Goal: Communication & Community: Ask a question

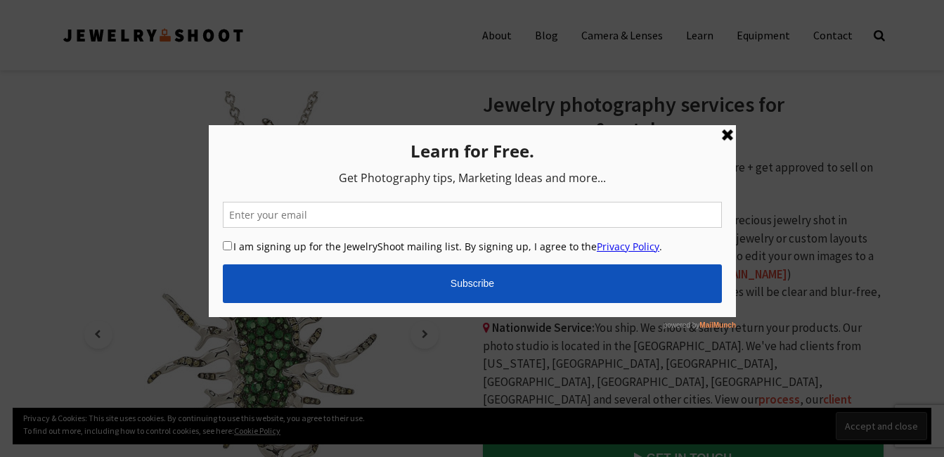
click at [725, 127] on link at bounding box center [726, 134] width 17 height 17
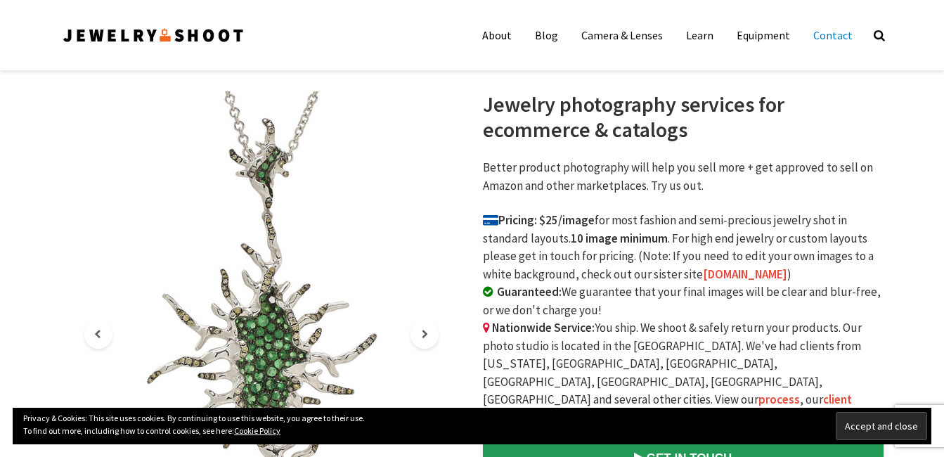
click at [846, 46] on link "Contact" at bounding box center [833, 35] width 60 height 28
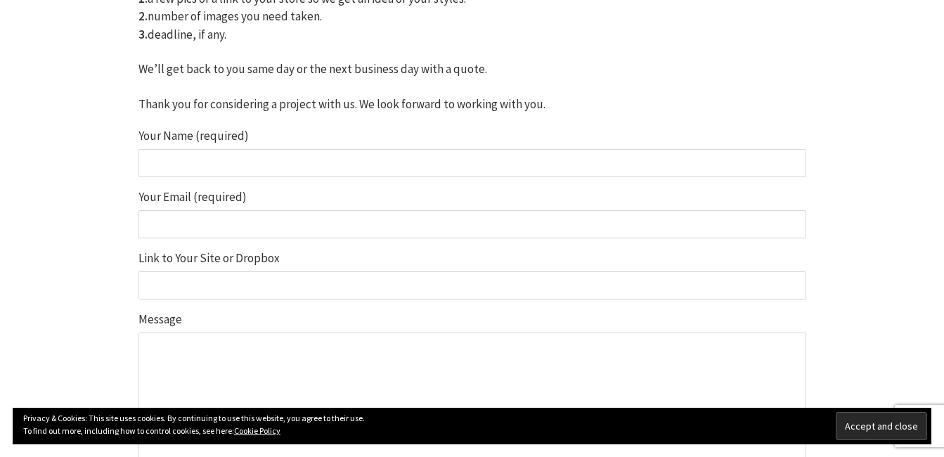
scroll to position [351, 0]
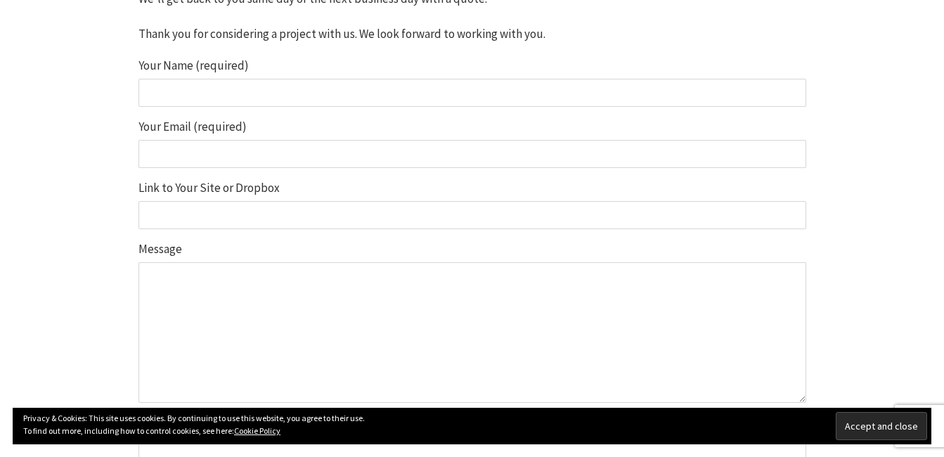
click at [259, 89] on input "Your Name (required)" at bounding box center [472, 93] width 668 height 28
type input "Umer Farooq"
type input "outreach@huxbee.com"
type input "Something didn't work as expected"
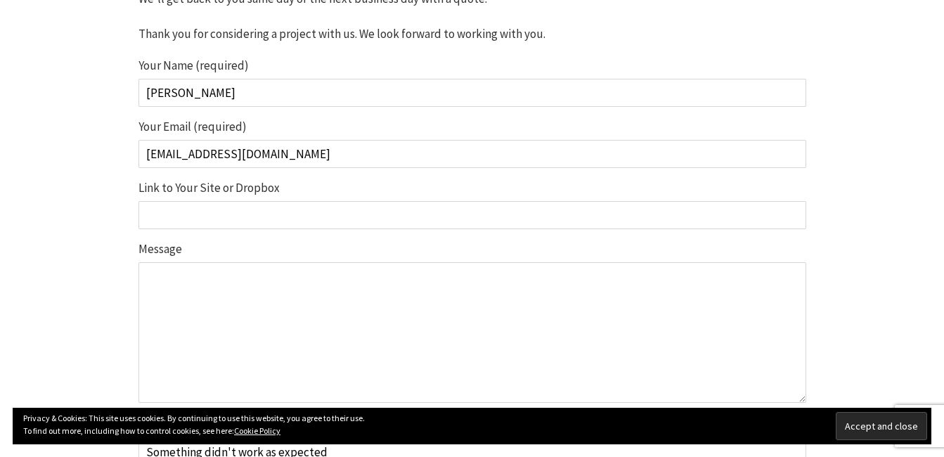
click at [260, 211] on input "Link to Your Site or Dropbox" at bounding box center [472, 215] width 668 height 28
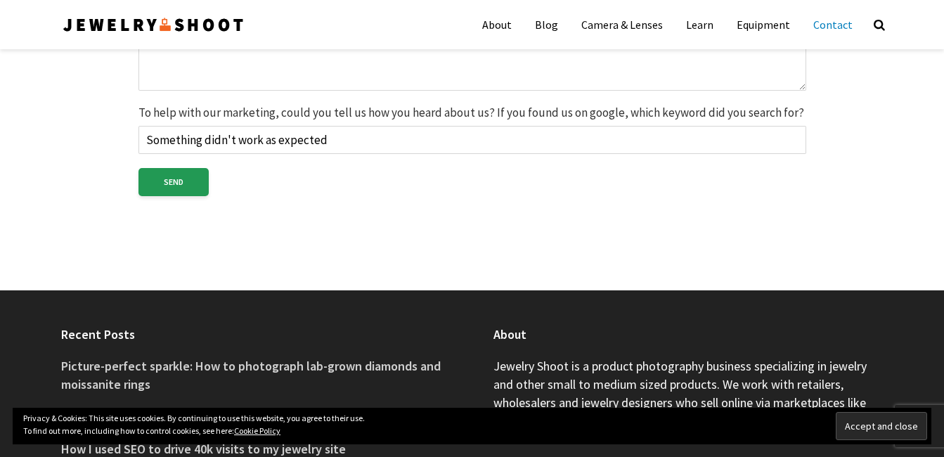
scroll to position [453, 0]
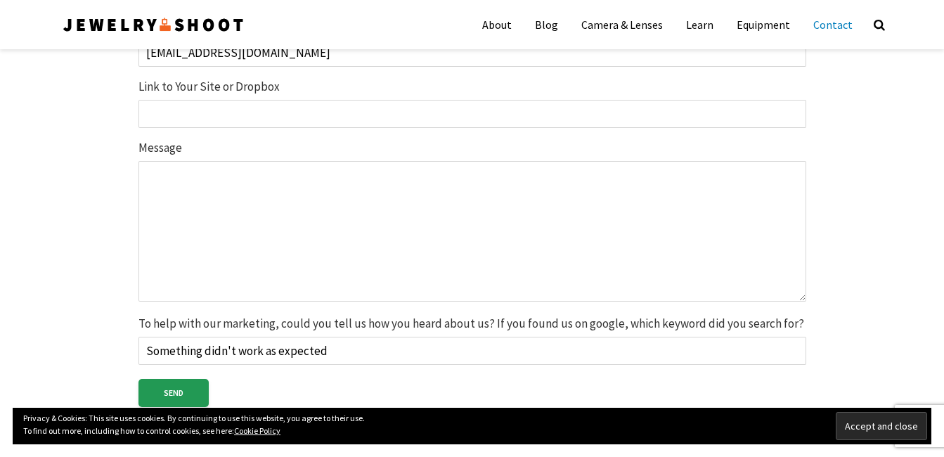
click at [375, 207] on textarea "Message" at bounding box center [472, 231] width 668 height 141
paste textarea "Hi Team, I recently came across your (www.jewellerygraphics.net) website and wa…"
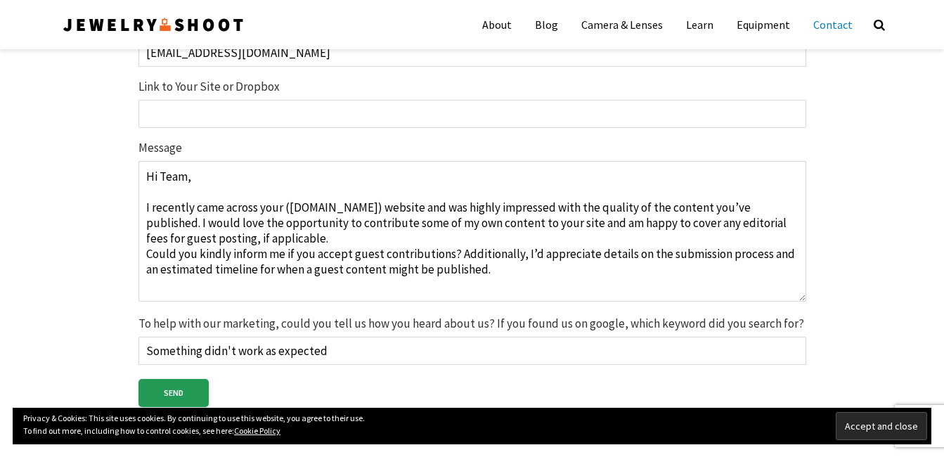
scroll to position [85, 0]
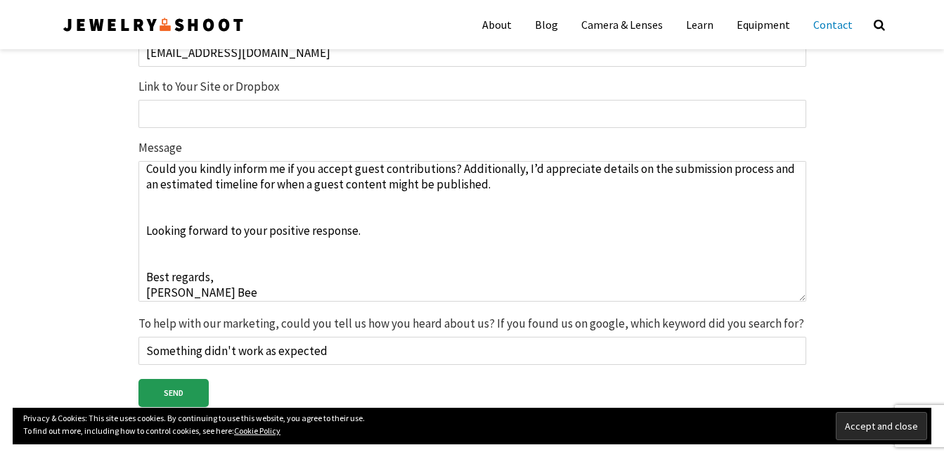
click at [394, 278] on textarea "Hi Team, I recently came across your (www.jewellerygraphics.net) website and wa…" at bounding box center [472, 231] width 668 height 141
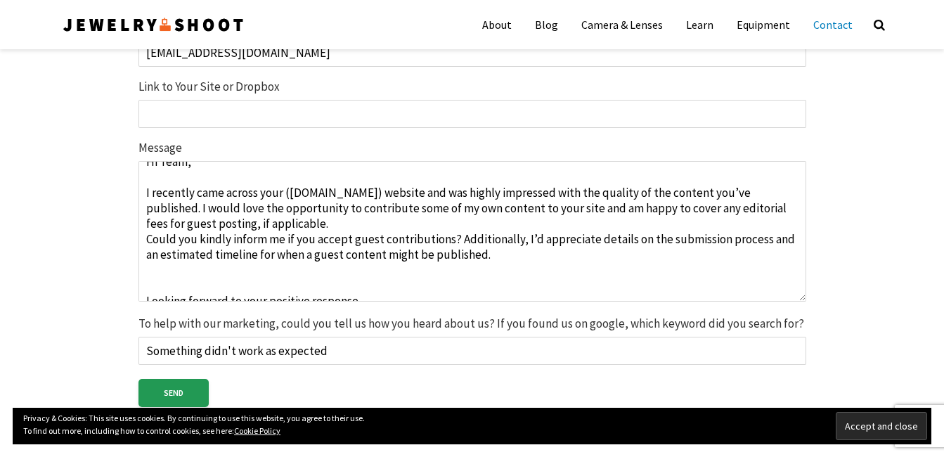
click at [422, 193] on textarea "Hi Team, I recently came across your (www.jewellerygraphics.net) website and wa…" at bounding box center [472, 231] width 668 height 141
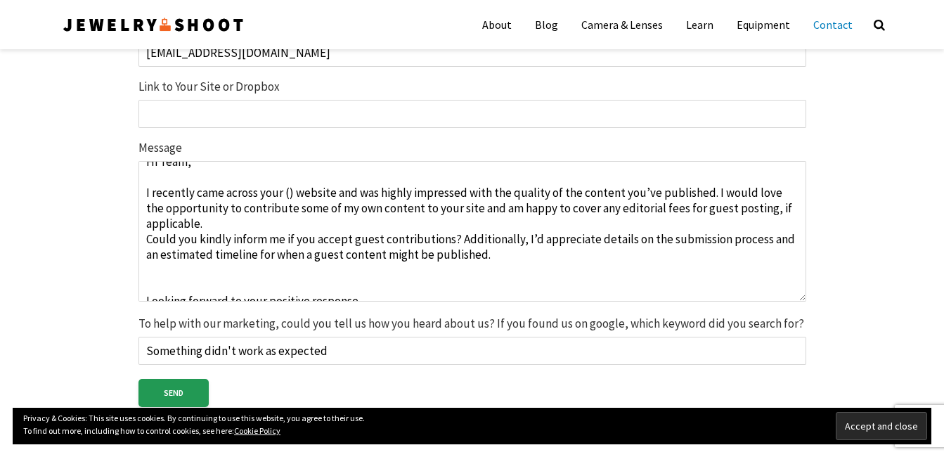
paste textarea "www.jewelryshoot.com"
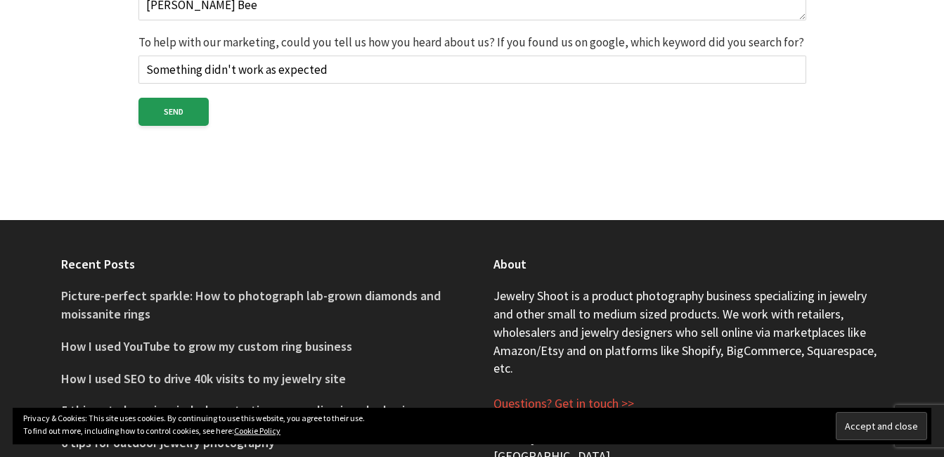
scroll to position [945, 0]
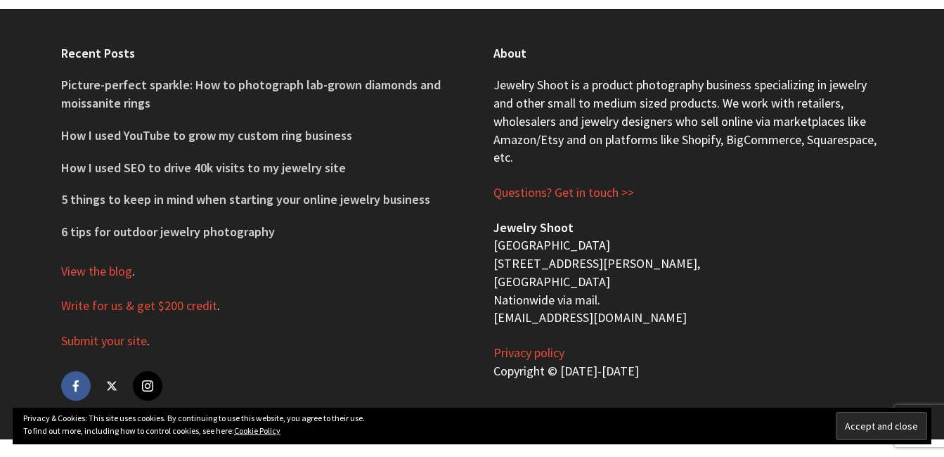
type textarea "Hi Team, I recently came across your (www.jewelryshoot.com) website and was hig…"
drag, startPoint x: 626, startPoint y: 315, endPoint x: 482, endPoint y: 322, distance: 144.3
click at [482, 322] on div "About Jewelry Shoot is a product photography business specializing in jewelry a…" at bounding box center [688, 224] width 432 height 430
drag, startPoint x: 482, startPoint y: 322, endPoint x: 503, endPoint y: 323, distance: 21.8
copy p "[EMAIL_ADDRESS][DOMAIN_NAME]"
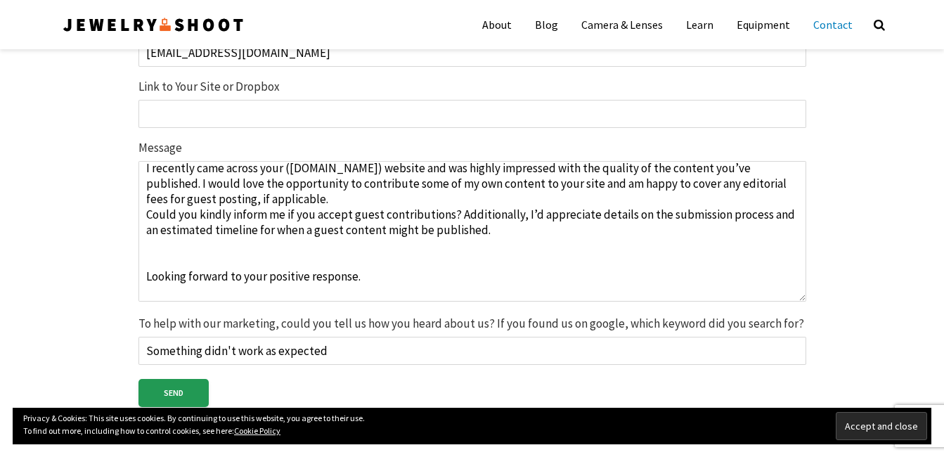
scroll to position [0, 0]
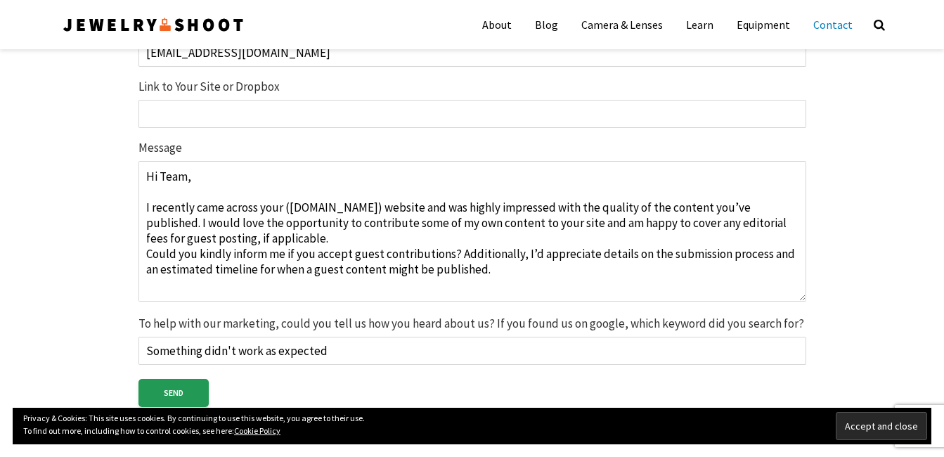
drag, startPoint x: 196, startPoint y: 288, endPoint x: 100, endPoint y: 155, distance: 163.5
click at [101, 155] on div "Quick Same Day Response Tell us about your project. Questions? Please reach out…" at bounding box center [472, 49] width 752 height 820
click at [202, 384] on input "Send" at bounding box center [173, 393] width 70 height 28
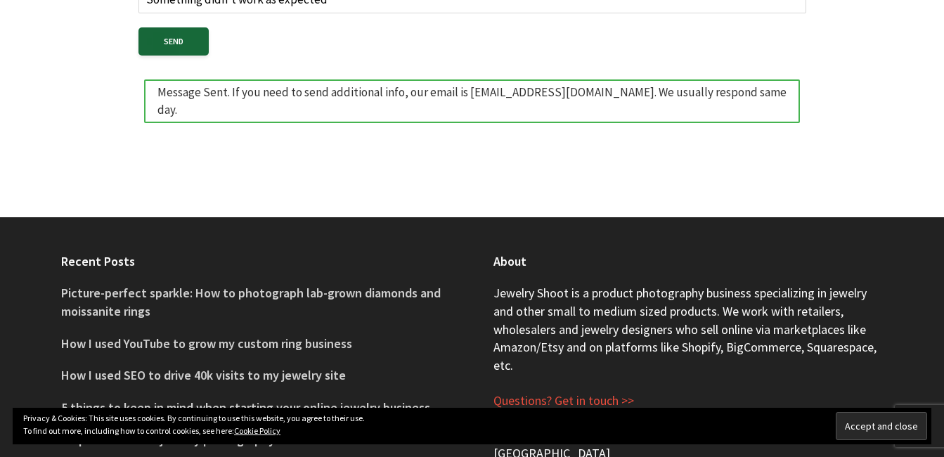
scroll to position [734, 0]
